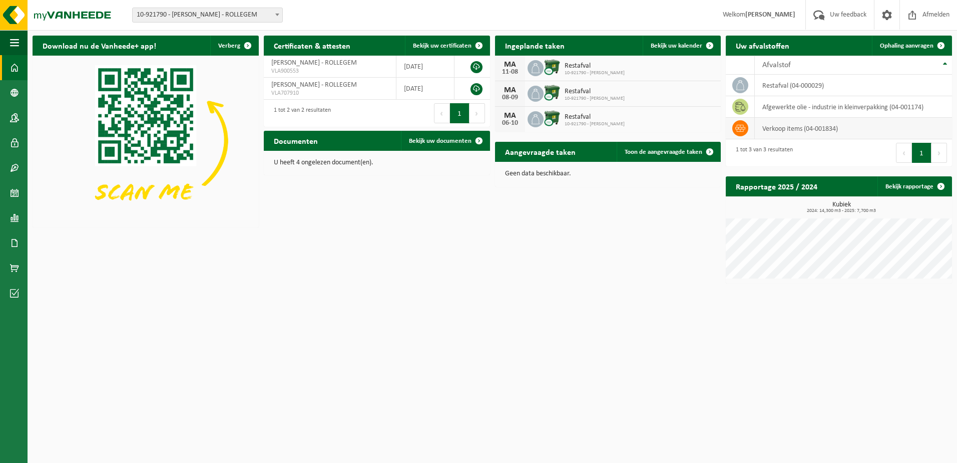
click at [796, 130] on td "verkoop items (04-001834)" at bounding box center [853, 129] width 197 height 22
click at [745, 128] on icon at bounding box center [740, 128] width 10 height 10
click at [448, 141] on span "Bekijk uw documenten" at bounding box center [440, 141] width 63 height 7
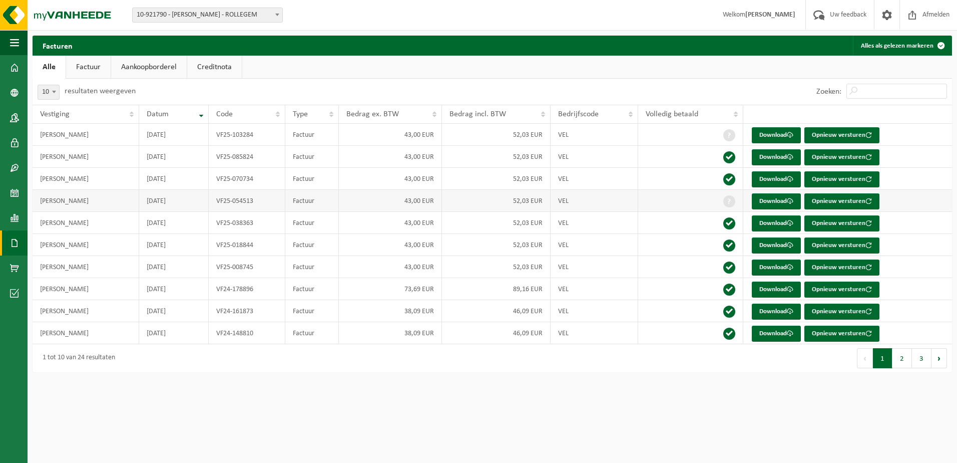
click at [529, 202] on td "52,03 EUR" at bounding box center [496, 201] width 109 height 22
click at [777, 205] on link "Download" at bounding box center [776, 201] width 49 height 16
